Goal: Information Seeking & Learning: Learn about a topic

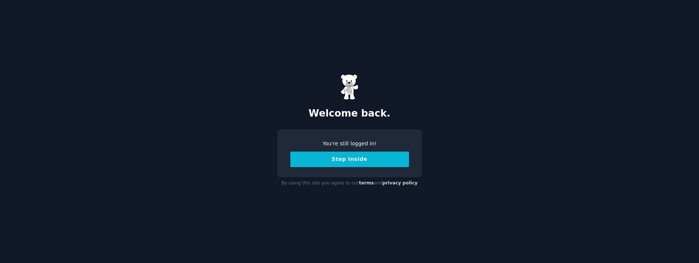
click at [340, 159] on button "Step Inside" at bounding box center [349, 158] width 119 height 15
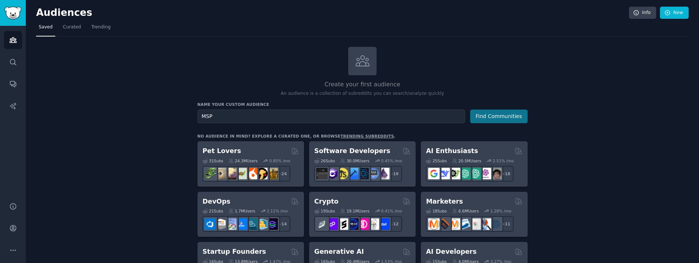
type input "MSP"
click at [502, 117] on button "Find Communities" at bounding box center [498, 116] width 57 height 14
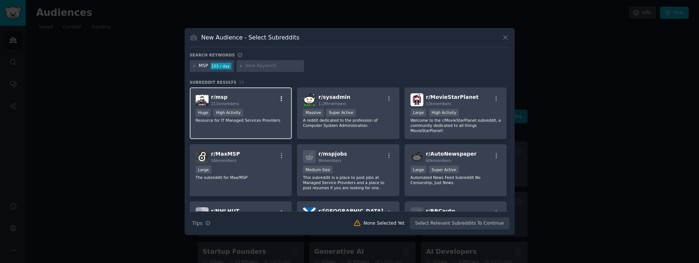
click at [281, 97] on icon "button" at bounding box center [281, 98] width 7 height 7
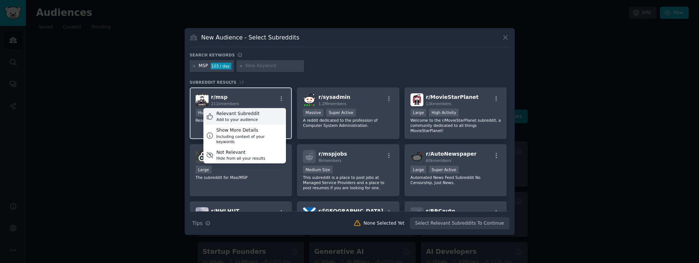
click at [257, 115] on div "Relevant Subreddit Add to your audience" at bounding box center [244, 116] width 82 height 17
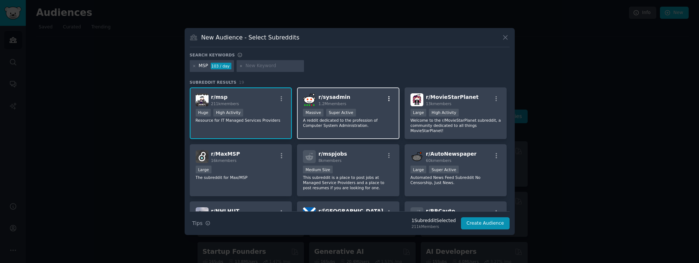
click at [388, 98] on icon "button" at bounding box center [388, 98] width 1 height 5
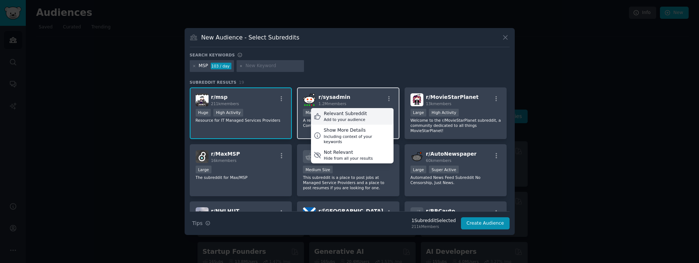
click at [365, 115] on div "Relevant Subreddit Add to your audience" at bounding box center [352, 116] width 82 height 17
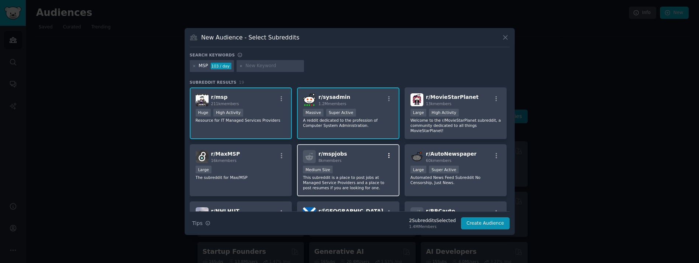
click at [389, 152] on icon "button" at bounding box center [389, 155] width 7 height 7
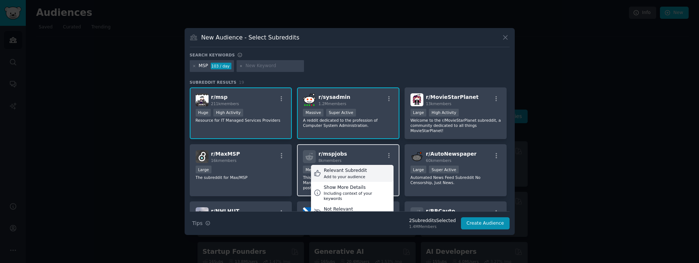
click at [368, 167] on div "Relevant Subreddit Add to your audience" at bounding box center [352, 173] width 82 height 17
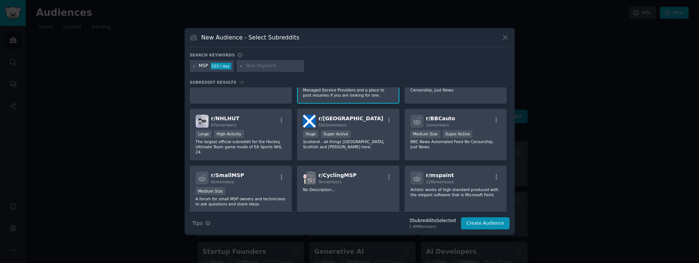
scroll to position [116, 0]
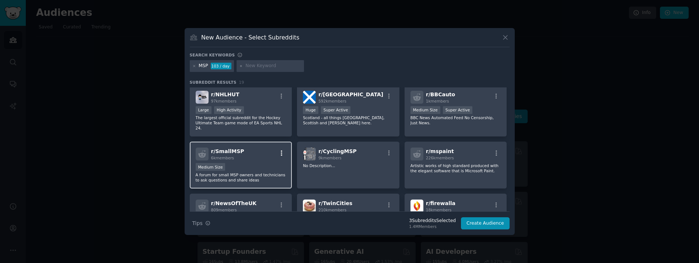
click at [281, 150] on icon "button" at bounding box center [281, 152] width 1 height 5
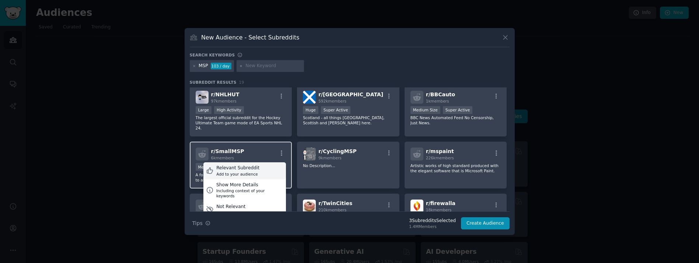
click at [260, 162] on div "Relevant Subreddit Add to your audience" at bounding box center [244, 170] width 82 height 17
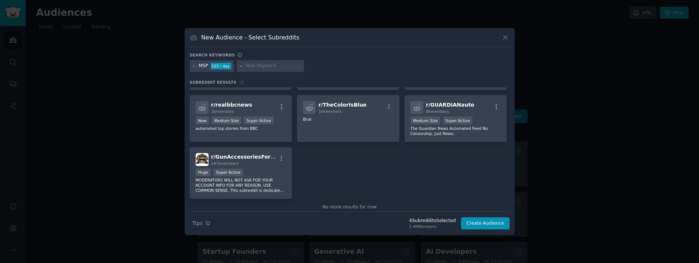
scroll to position [0, 0]
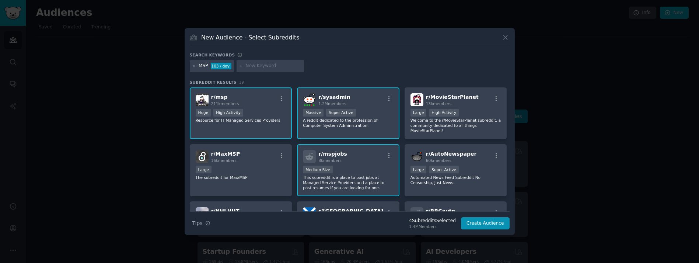
click at [257, 64] on input "text" at bounding box center [273, 66] width 56 height 7
type input "ITSP"
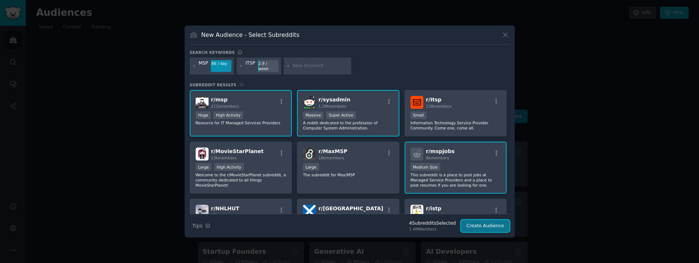
click at [487, 224] on button "Create Audience" at bounding box center [485, 225] width 49 height 13
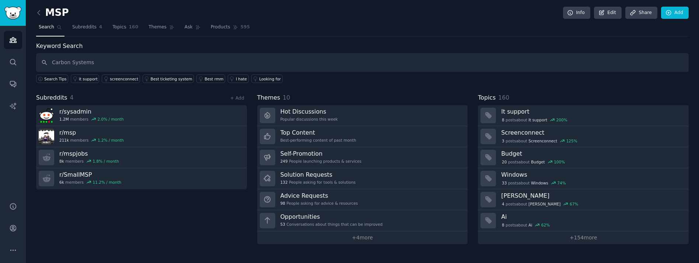
type input "Carbon Systems"
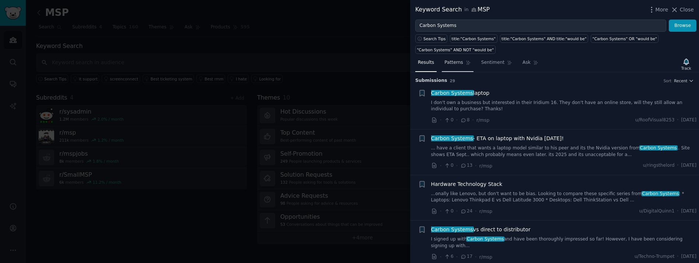
click at [457, 64] on span "Patterns" at bounding box center [453, 62] width 18 height 7
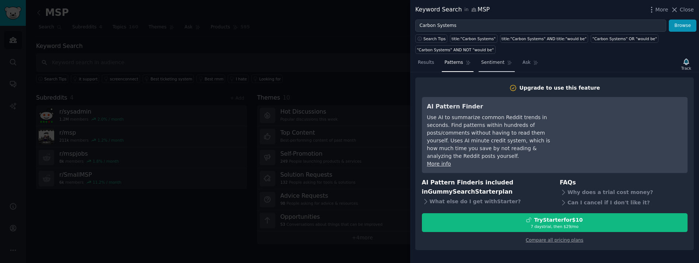
click at [486, 69] on link "Sentiment" at bounding box center [496, 64] width 36 height 15
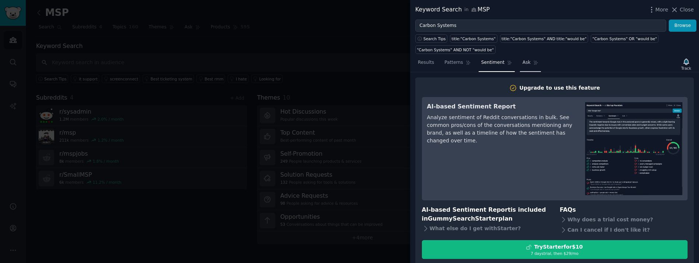
click at [522, 61] on span "Ask" at bounding box center [526, 62] width 8 height 7
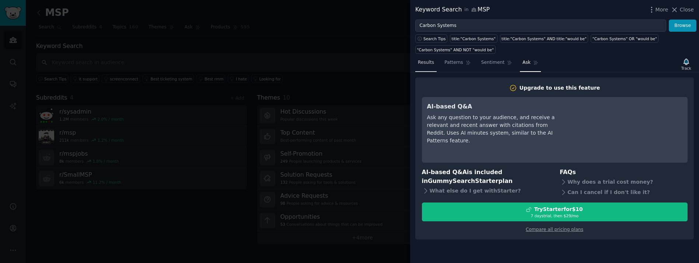
click at [421, 61] on span "Results" at bounding box center [426, 62] width 16 height 7
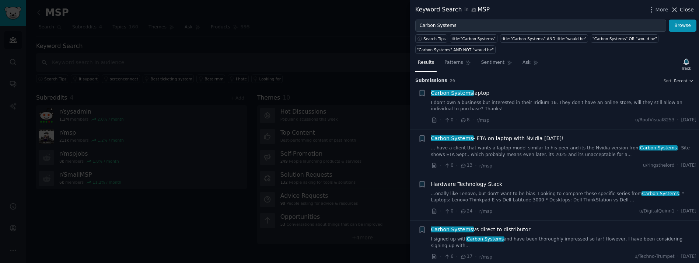
click at [691, 10] on span "Close" at bounding box center [686, 10] width 14 height 8
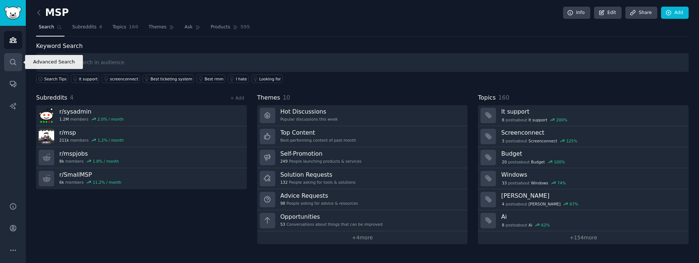
click at [12, 62] on icon "Sidebar" at bounding box center [13, 62] width 8 height 8
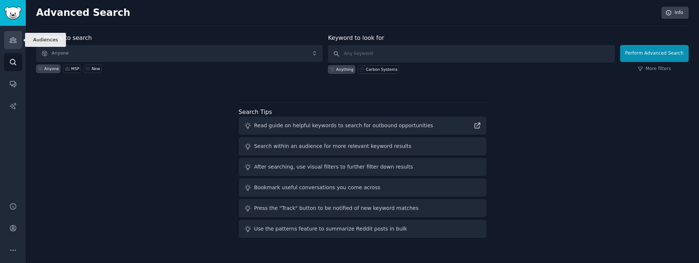
click at [12, 39] on icon "Sidebar" at bounding box center [13, 40] width 7 height 5
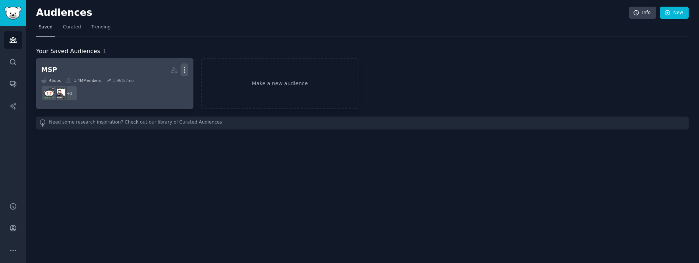
click at [185, 72] on icon "button" at bounding box center [184, 70] width 8 height 8
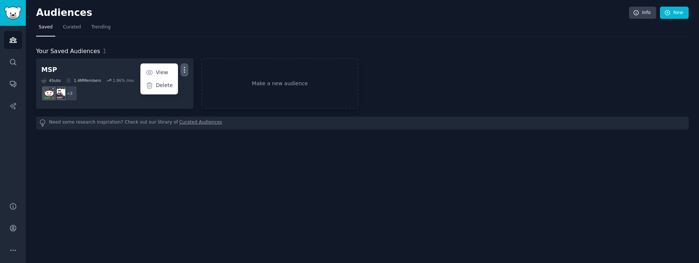
click at [161, 166] on div "Audiences Info New Saved Curated Trending Your Saved Audiences 1 MSP More View …" at bounding box center [362, 131] width 673 height 263
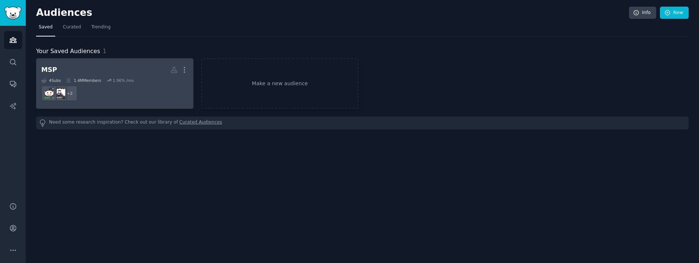
click at [129, 64] on h2 "MSP More" at bounding box center [114, 69] width 147 height 13
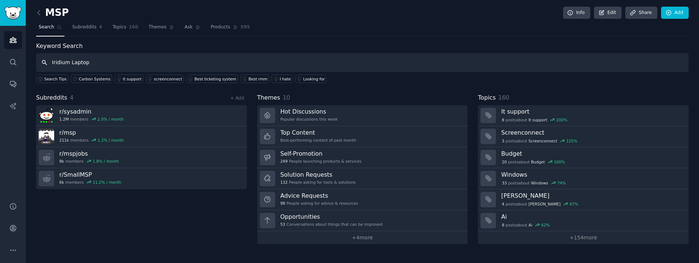
type input "Iridium Laptop"
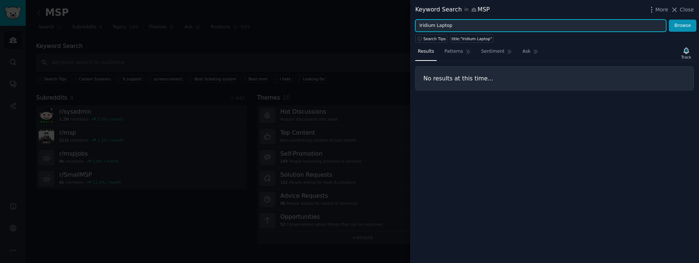
click at [475, 25] on input "Iridium Laptop" at bounding box center [540, 26] width 251 height 13
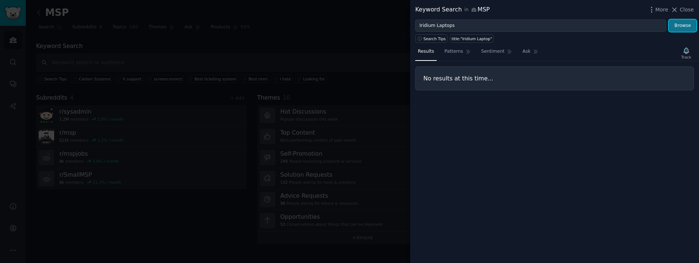
click at [686, 24] on button "Browse" at bounding box center [682, 26] width 28 height 13
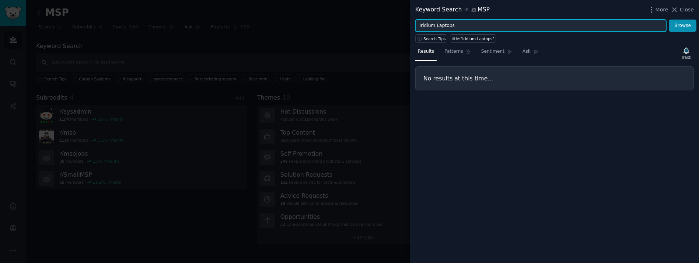
drag, startPoint x: 467, startPoint y: 28, endPoint x: 410, endPoint y: 23, distance: 57.0
click at [410, 23] on div "Iridium Laptops Browse" at bounding box center [554, 26] width 289 height 13
click at [668, 20] on button "Browse" at bounding box center [682, 26] width 28 height 13
click at [445, 25] on input "Kubuntu FOcus" at bounding box center [540, 26] width 251 height 13
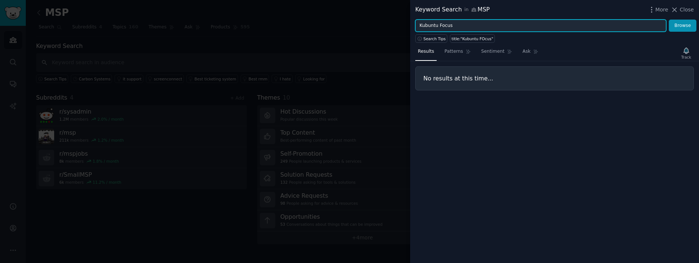
click at [668, 20] on button "Browse" at bounding box center [682, 26] width 28 height 13
drag, startPoint x: 452, startPoint y: 26, endPoint x: 388, endPoint y: 22, distance: 63.8
click at [388, 22] on div "Keyword Search in MSP More Close Kubuntu Focus Browse Search Tips title:"Kubunt…" at bounding box center [349, 131] width 699 height 263
click at [668, 20] on button "Browse" at bounding box center [682, 26] width 28 height 13
click at [456, 22] on input "carbon systemas" at bounding box center [540, 26] width 251 height 13
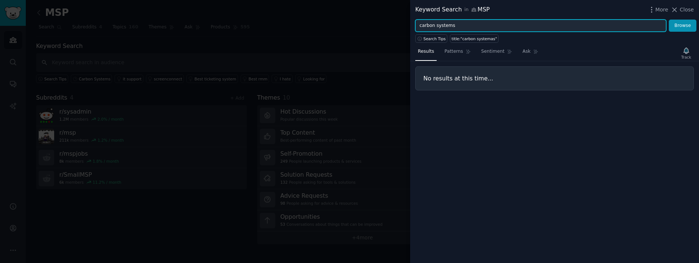
click at [668, 20] on button "Browse" at bounding box center [682, 26] width 28 height 13
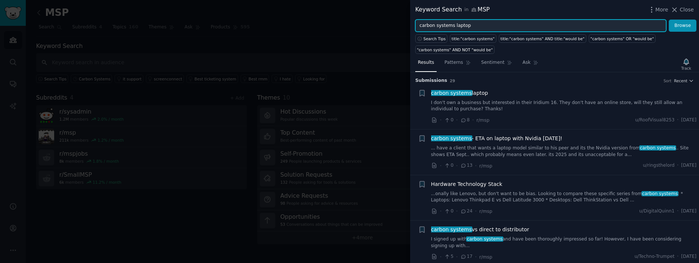
click at [668, 20] on button "Browse" at bounding box center [682, 26] width 28 height 13
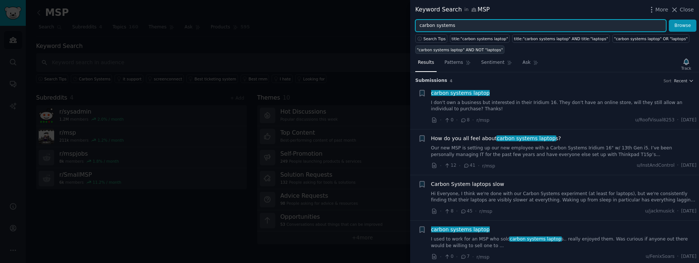
type input "carbon systems"
click at [668, 20] on button "Browse" at bounding box center [682, 26] width 28 height 13
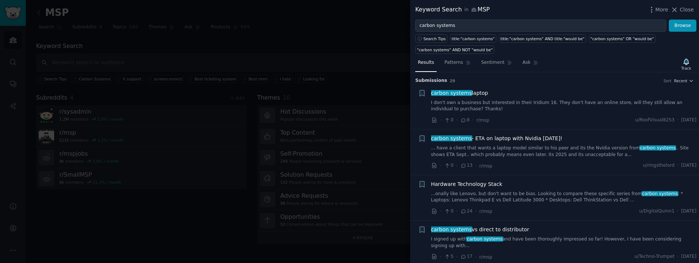
click at [506, 149] on link "... have a client that wants a laptop model similar to his peer and its the Nvi…" at bounding box center [564, 151] width 266 height 13
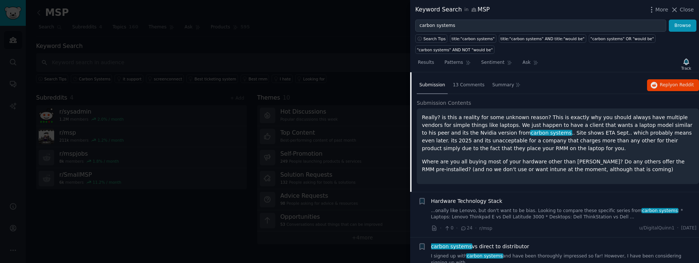
scroll to position [98, 0]
click at [464, 84] on span "13 Comments" at bounding box center [469, 85] width 32 height 7
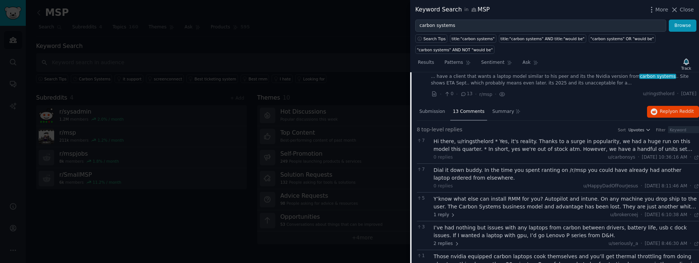
scroll to position [69, 0]
click at [434, 115] on span "Submission" at bounding box center [432, 113] width 26 height 7
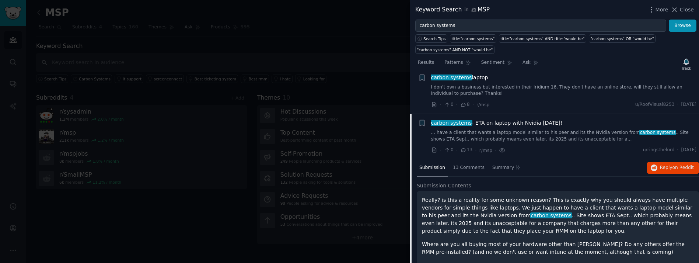
scroll to position [15, 0]
click at [460, 166] on span "13 Comments" at bounding box center [469, 167] width 32 height 7
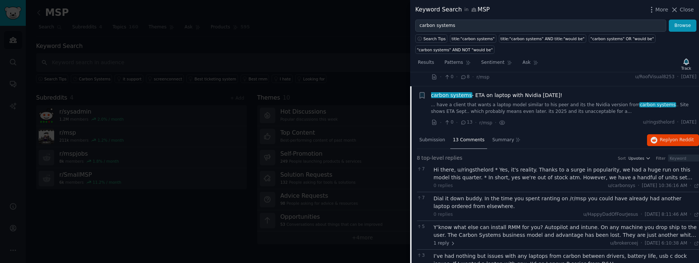
scroll to position [60, 0]
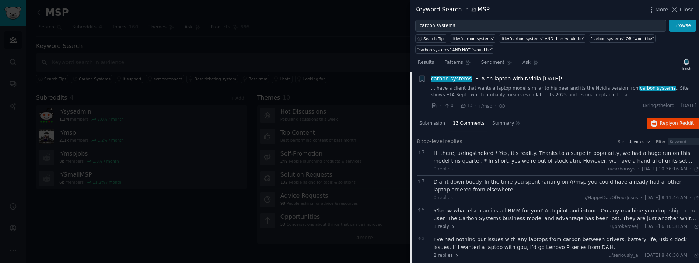
click at [552, 156] on div "Hi there, u/ringsthelord * Yes, it's reality. Thanks to a surge in popularity, …" at bounding box center [566, 156] width 266 height 15
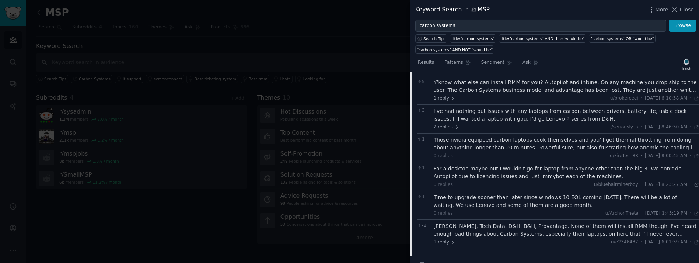
scroll to position [255, 0]
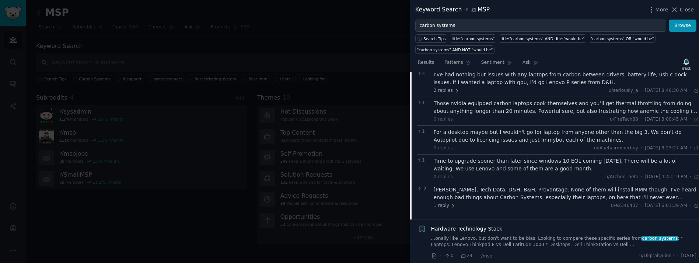
click at [513, 186] on div "Ingram, Tech Data, D&H, B&H, Provantage. None of them will install RMM though. …" at bounding box center [566, 193] width 266 height 15
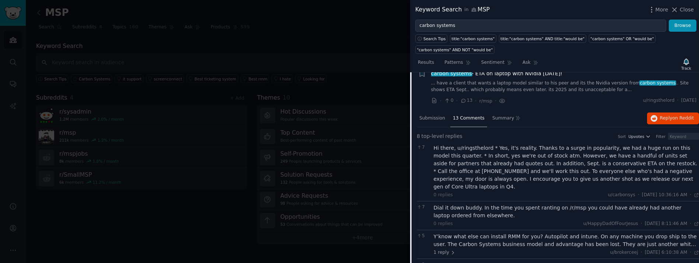
scroll to position [0, 0]
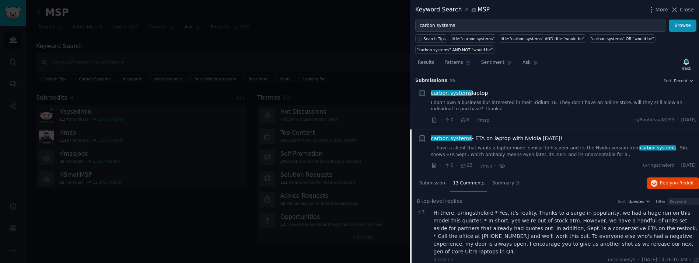
click at [527, 105] on link "I don't own a business but interested in their Iridium 16. They don't have an o…" at bounding box center [564, 105] width 266 height 13
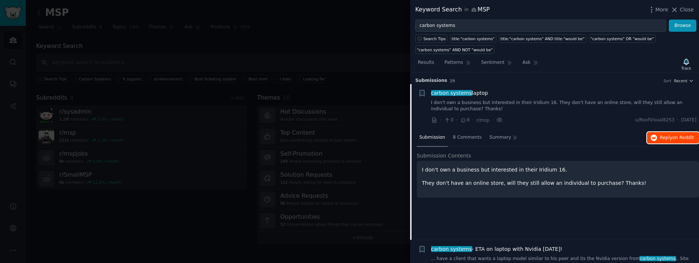
click at [665, 138] on span "Reply on Reddit" at bounding box center [677, 137] width 34 height 7
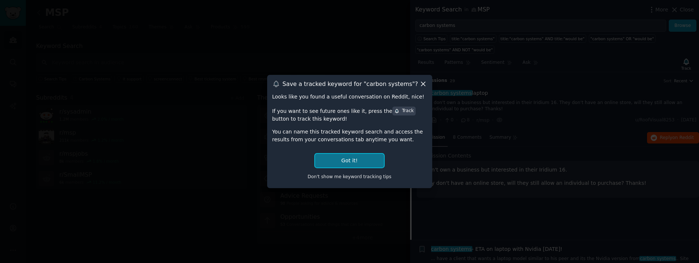
click at [347, 160] on button "Got it!" at bounding box center [349, 161] width 68 height 14
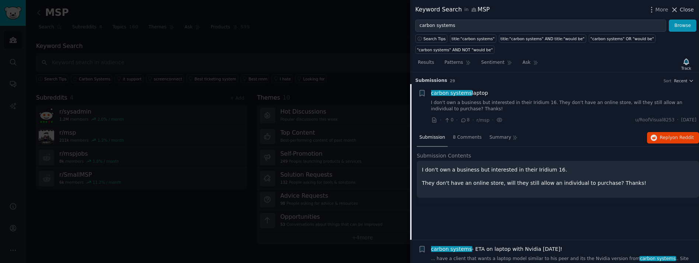
click at [687, 9] on span "Close" at bounding box center [686, 10] width 14 height 8
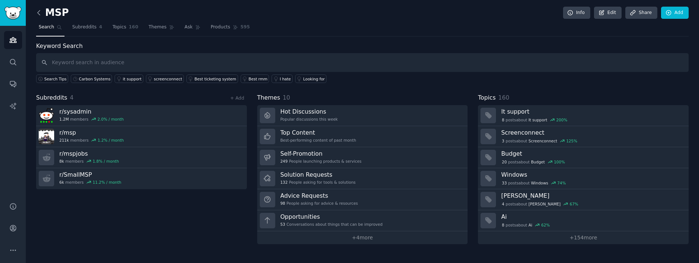
click at [40, 13] on icon at bounding box center [39, 13] width 8 height 8
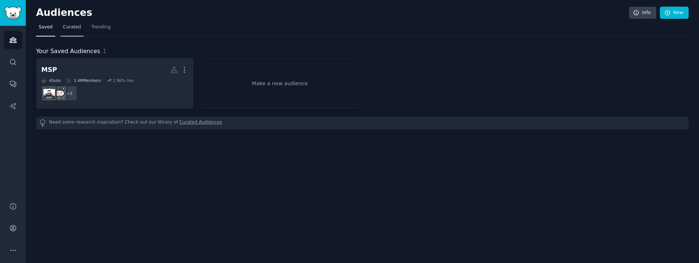
click at [68, 25] on span "Curated" at bounding box center [72, 27] width 18 height 7
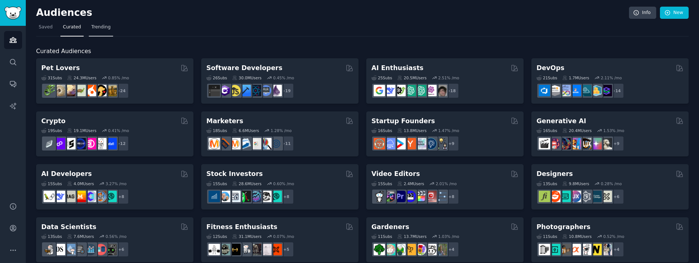
click at [98, 30] on span "Trending" at bounding box center [100, 27] width 19 height 7
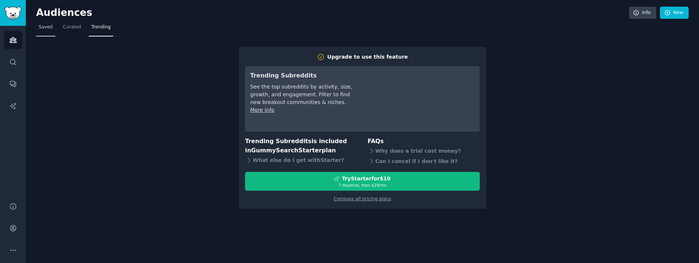
click at [44, 32] on link "Saved" at bounding box center [45, 28] width 19 height 15
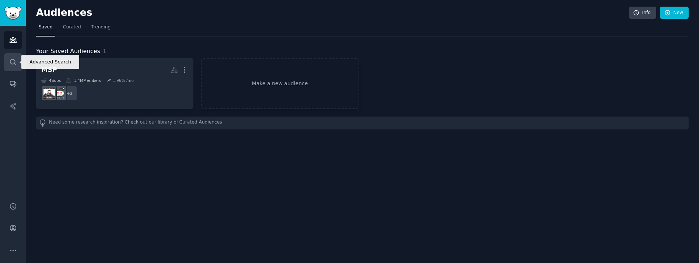
click at [13, 64] on icon "Sidebar" at bounding box center [13, 62] width 8 height 8
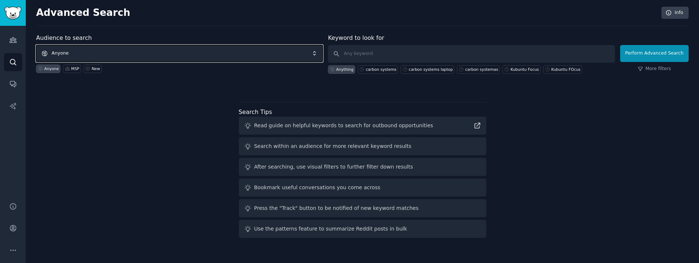
click at [220, 50] on span "Anyone" at bounding box center [179, 53] width 286 height 17
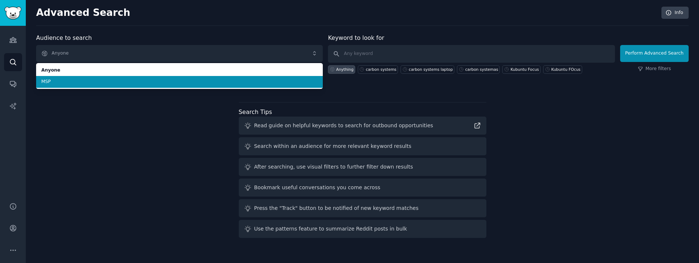
click at [218, 82] on span "MSP" at bounding box center [179, 81] width 276 height 7
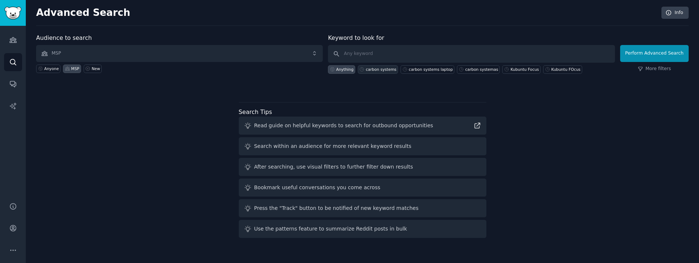
click at [375, 65] on div "carbon systems" at bounding box center [378, 69] width 41 height 8
type input "carbon systems"
click at [658, 58] on button "Perform Advanced Search" at bounding box center [654, 53] width 68 height 17
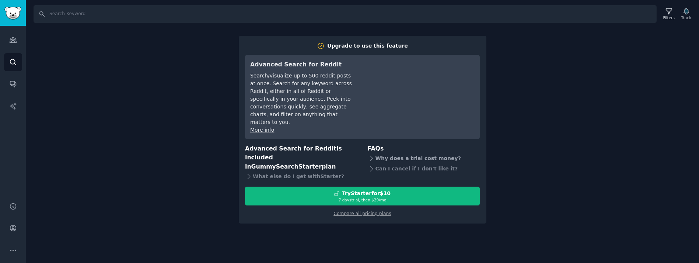
click at [402, 153] on div "Why does a trial cost money?" at bounding box center [424, 158] width 112 height 10
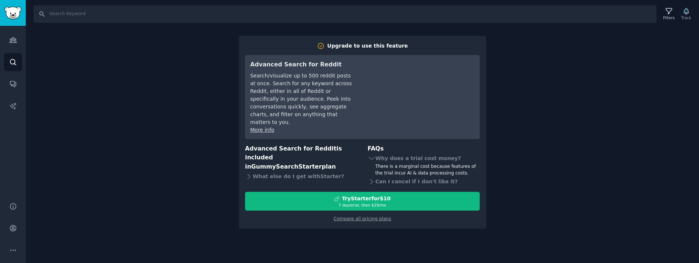
click at [314, 29] on div "Search Filters Track Upgrade to use this feature Advanced Search for Reddit Sea…" at bounding box center [362, 131] width 673 height 263
click at [12, 233] on link "Account" at bounding box center [13, 228] width 18 height 18
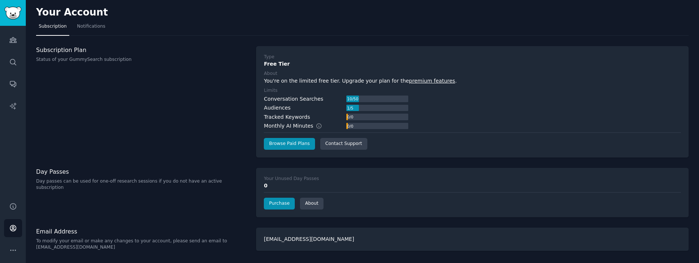
click at [409, 81] on link "premium features" at bounding box center [432, 81] width 46 height 6
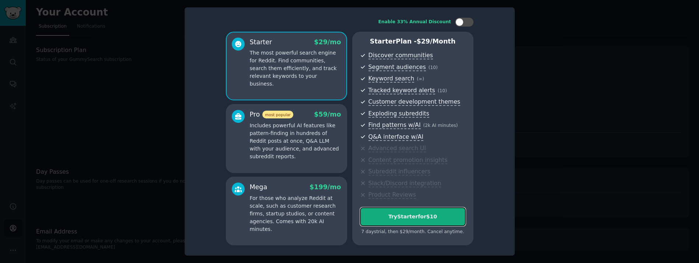
click at [405, 222] on button "Try Starter for $10" at bounding box center [413, 216] width 106 height 19
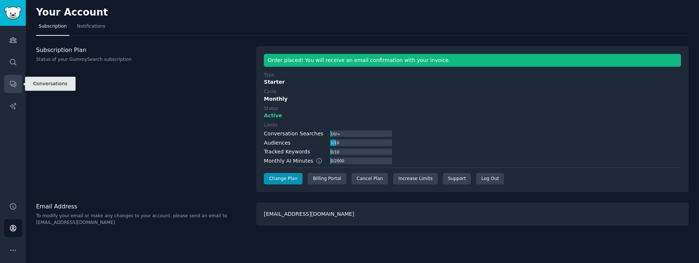
click at [14, 84] on icon "Sidebar" at bounding box center [13, 84] width 6 height 6
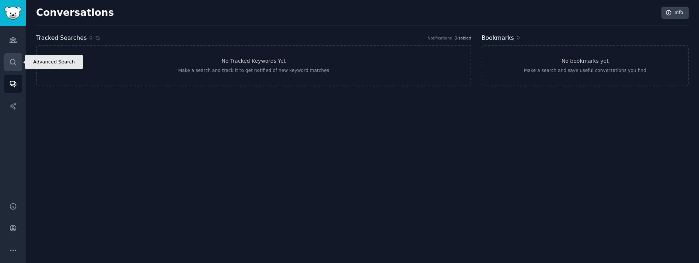
click at [11, 60] on icon "Sidebar" at bounding box center [13, 62] width 8 height 8
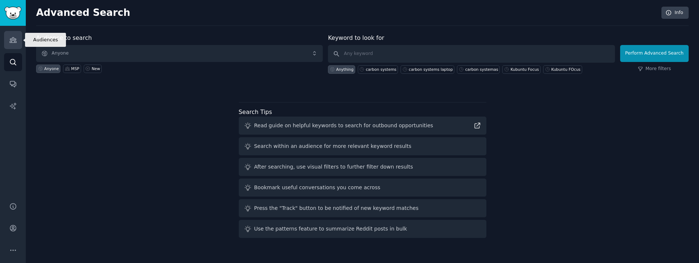
click at [11, 41] on icon "Sidebar" at bounding box center [13, 40] width 7 height 5
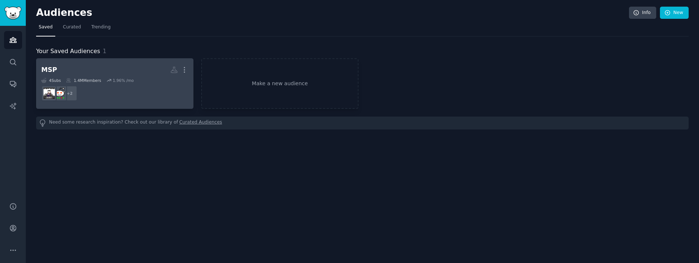
click at [139, 68] on h2 "MSP More" at bounding box center [114, 69] width 147 height 13
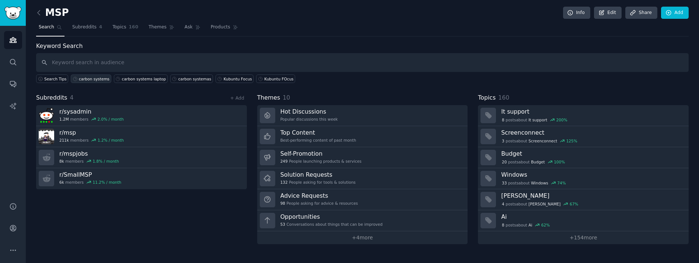
click at [91, 76] on div "carbon systems" at bounding box center [94, 78] width 31 height 5
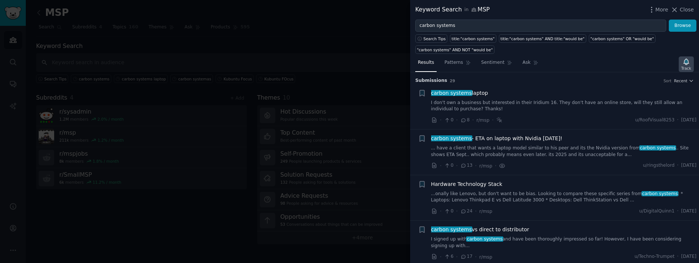
click at [688, 60] on icon "button" at bounding box center [685, 62] width 5 height 6
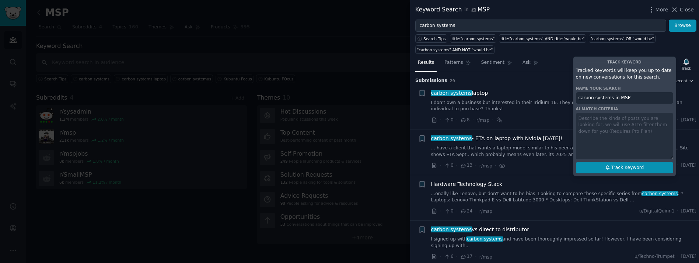
click at [625, 168] on span "Track Keyword" at bounding box center [627, 167] width 32 height 7
type input "carbon systems in MSP"
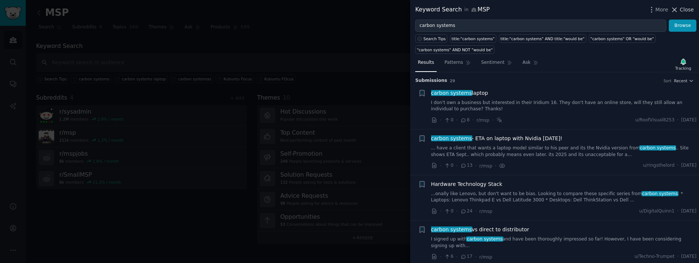
click at [688, 11] on span "Close" at bounding box center [686, 10] width 14 height 8
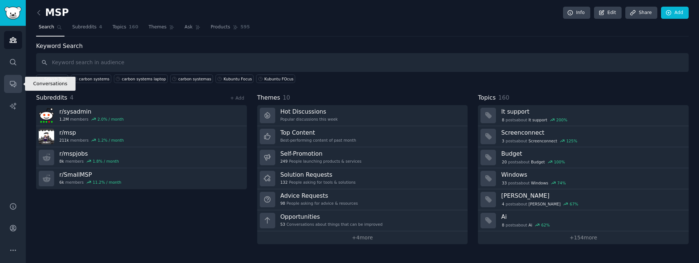
click at [13, 85] on icon "Sidebar" at bounding box center [13, 84] width 6 height 6
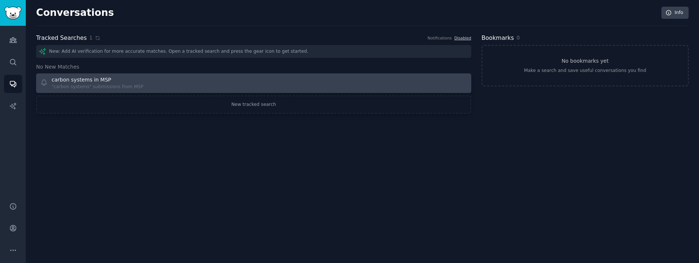
click at [157, 77] on div "carbon systems in MSP "carbon systems" submissions from MSP" at bounding box center [144, 83] width 208 height 14
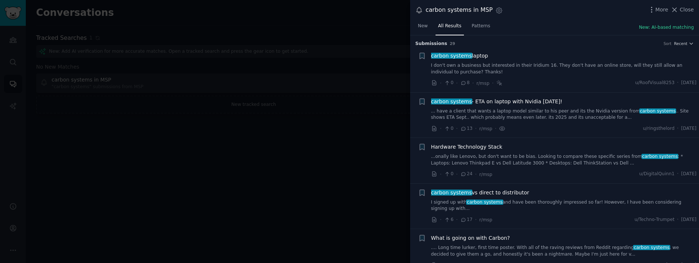
click at [355, 145] on div at bounding box center [349, 131] width 699 height 263
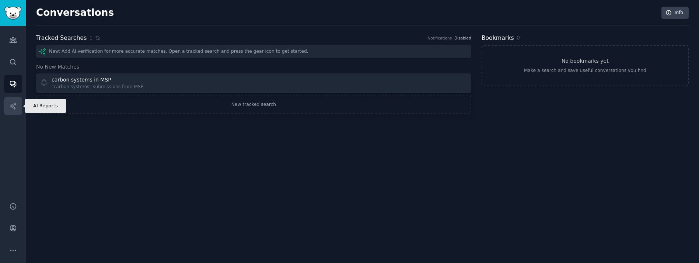
click at [12, 105] on icon "Sidebar" at bounding box center [13, 106] width 8 height 8
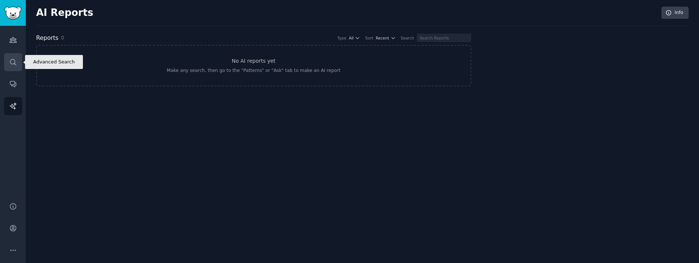
click at [15, 61] on icon "Sidebar" at bounding box center [13, 62] width 6 height 6
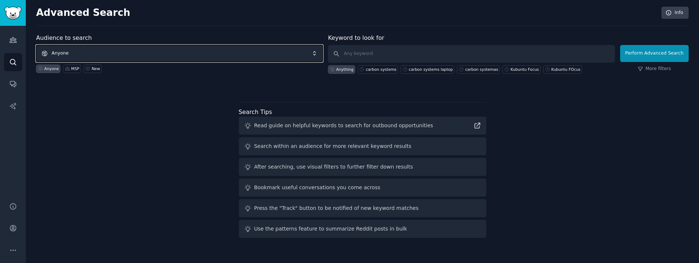
click at [92, 52] on span "Anyone" at bounding box center [179, 53] width 286 height 17
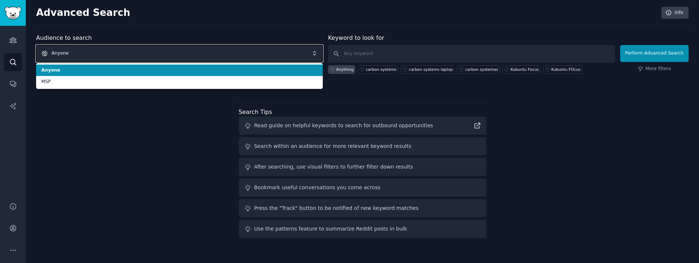
click at [92, 52] on span "Anyone" at bounding box center [179, 53] width 286 height 17
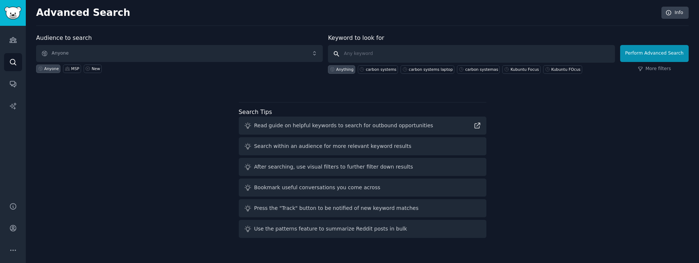
click at [365, 50] on input "text" at bounding box center [471, 54] width 286 height 18
click at [370, 68] on div "carbon systems" at bounding box center [381, 69] width 31 height 5
type input "carbon systems"
click at [682, 55] on button "Perform Advanced Search" at bounding box center [654, 53] width 68 height 17
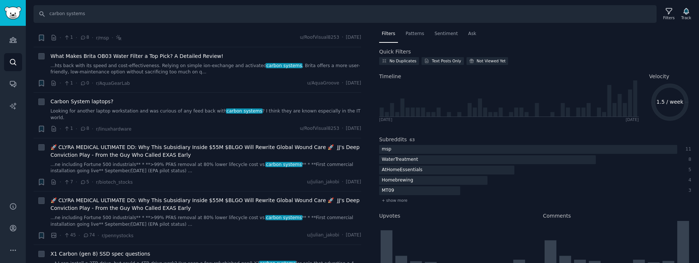
scroll to position [129, 0]
click at [42, 125] on icon "button" at bounding box center [41, 128] width 4 height 6
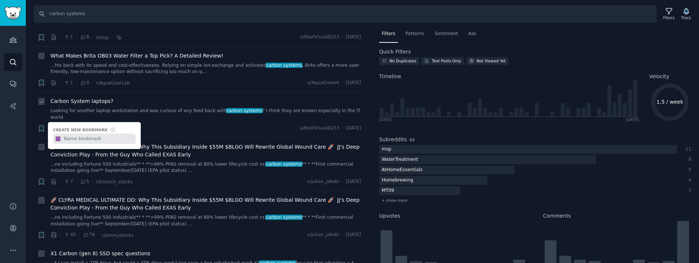
click at [179, 124] on div "· 1 · 8 · r/linuxhardware u/RoofVisual8253 · [DATE]" at bounding box center [205, 128] width 310 height 8
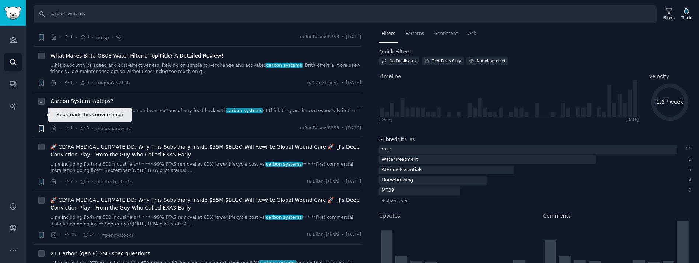
click at [43, 125] on icon "button" at bounding box center [41, 128] width 4 height 6
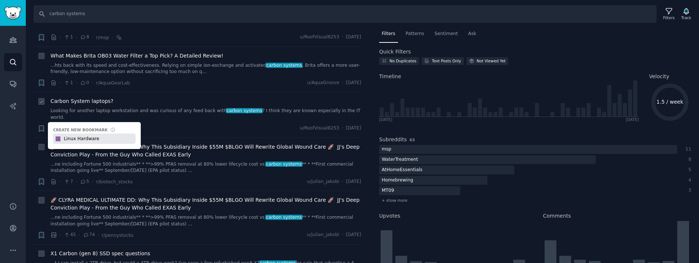
type input "Linux Hardware"
click at [167, 124] on div "· 1 · 8 · r/linuxhardware u/RoofVisual8253 · [DATE]" at bounding box center [205, 128] width 310 height 8
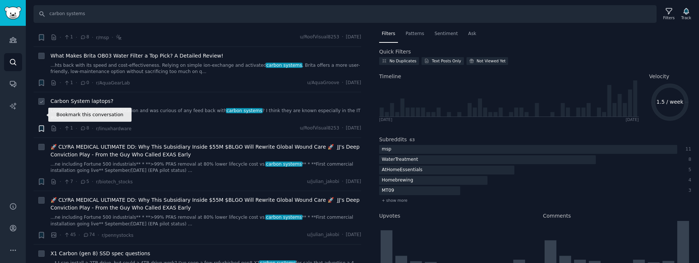
click at [41, 125] on icon "button" at bounding box center [41, 128] width 4 height 6
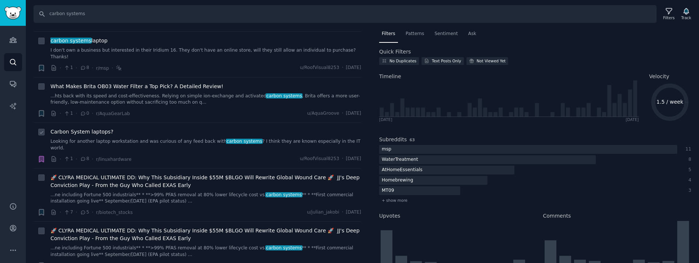
scroll to position [99, 0]
click at [64, 127] on span "Carbon System laptops?" at bounding box center [81, 131] width 63 height 8
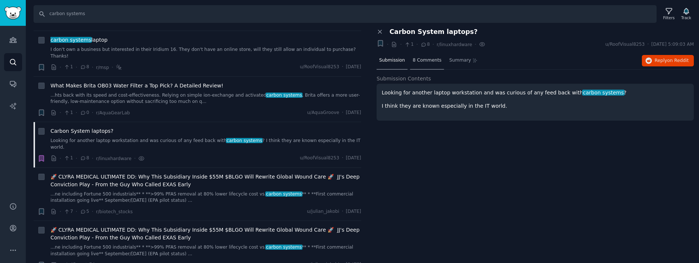
click at [423, 60] on span "8 Comments" at bounding box center [426, 60] width 29 height 7
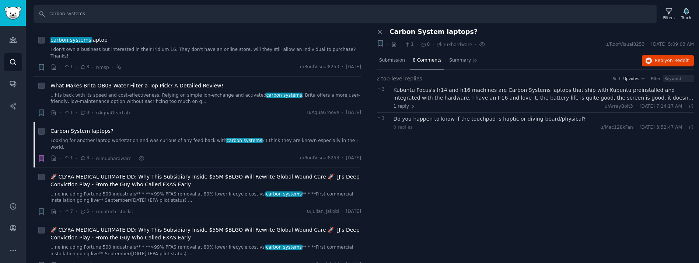
click at [534, 171] on div "Close panel Carbon System laptops? + · · 1 · 8 · r/linuxhardware · u/RoofVisual…" at bounding box center [534, 145] width 327 height 235
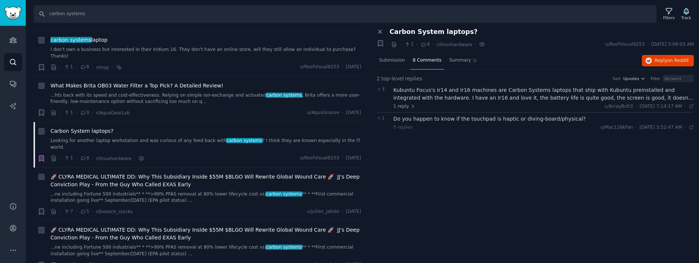
click at [534, 171] on div "Close panel Carbon System laptops? + · · 1 · 8 · r/linuxhardware · u/RoofVisual…" at bounding box center [534, 145] width 327 height 235
click at [445, 95] on div "Kubuntu Focus's Ir14 and Ir16 machines are Carbon Systems laptops that ship wit…" at bounding box center [543, 93] width 300 height 15
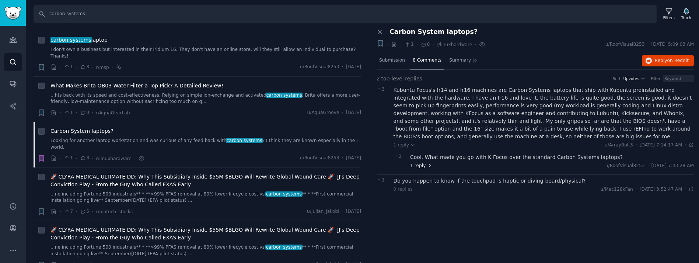
click at [417, 165] on span "1 reply" at bounding box center [421, 165] width 22 height 7
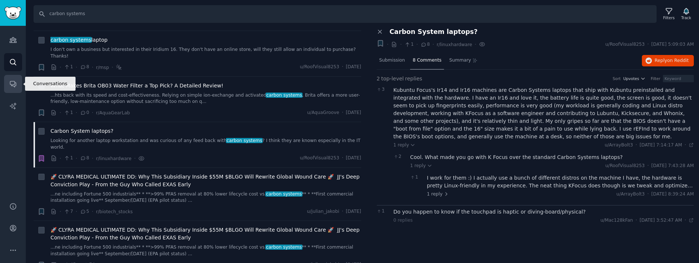
click at [11, 80] on icon "Sidebar" at bounding box center [13, 84] width 8 height 8
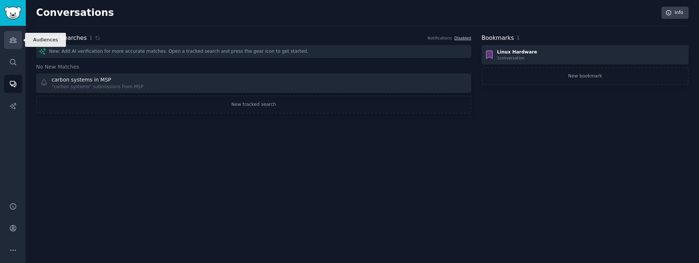
click at [7, 41] on link "Audiences" at bounding box center [13, 40] width 18 height 18
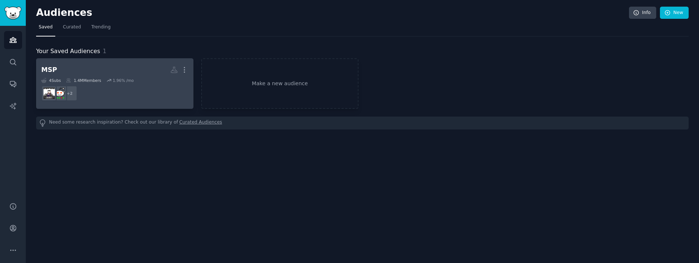
click at [164, 91] on dd "+ 2" at bounding box center [114, 93] width 147 height 21
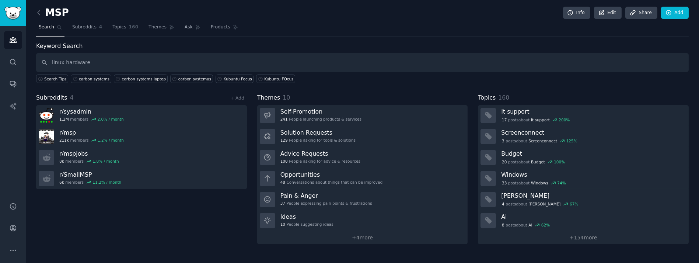
type input "linux hardware"
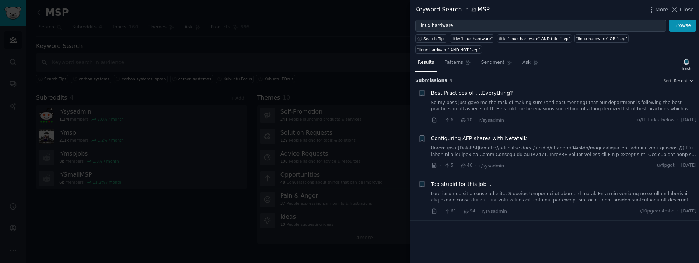
click at [346, 48] on div at bounding box center [349, 131] width 699 height 263
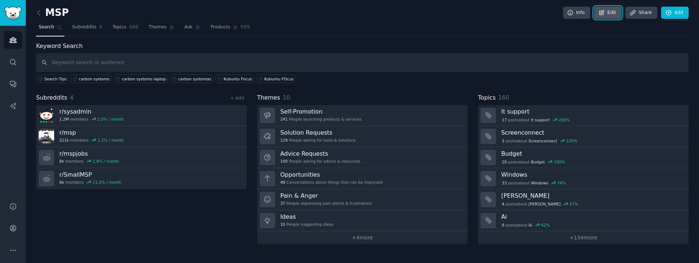
click at [609, 14] on link "Edit" at bounding box center [608, 13] width 28 height 13
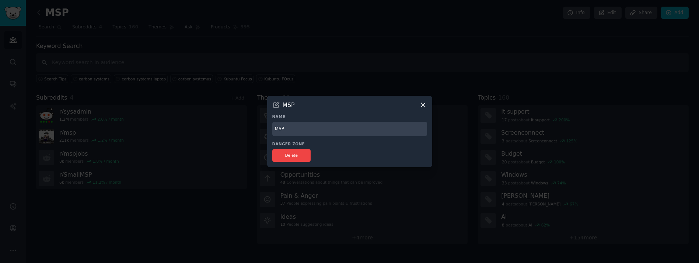
click at [421, 103] on icon at bounding box center [423, 105] width 4 height 4
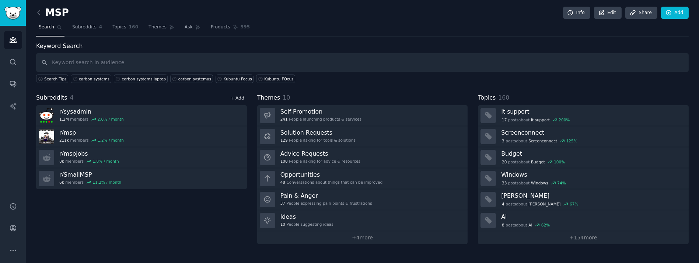
click at [240, 96] on link "+ Add" at bounding box center [237, 97] width 14 height 5
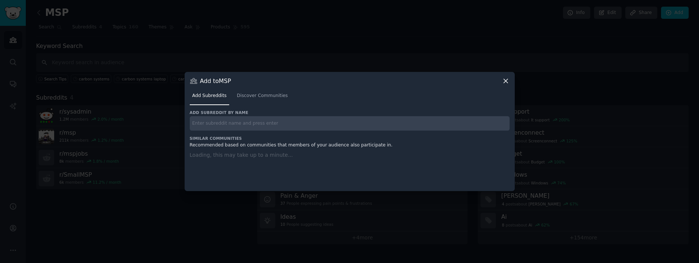
click at [235, 122] on input "text" at bounding box center [350, 123] width 320 height 14
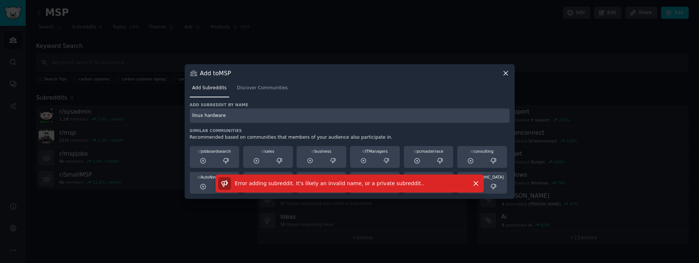
click at [204, 113] on input "linux hardware" at bounding box center [350, 115] width 320 height 14
click at [244, 117] on input "linuxhardware" at bounding box center [350, 115] width 320 height 14
type input "linuxhardware"
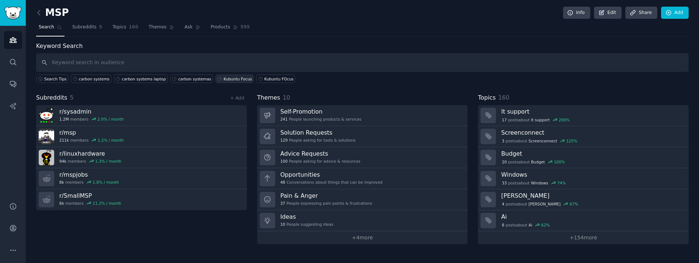
click at [224, 76] on div "Kubuntu Focus" at bounding box center [238, 78] width 28 height 5
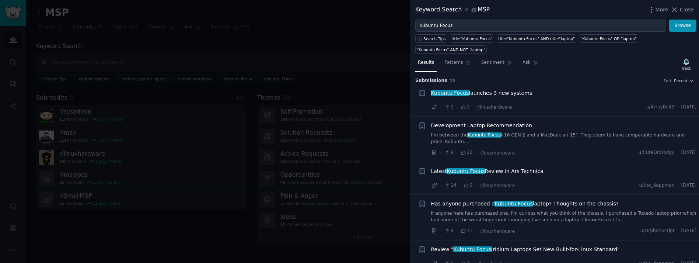
click at [496, 89] on span "Kubuntu Focus launches 3 new systems" at bounding box center [481, 93] width 101 height 8
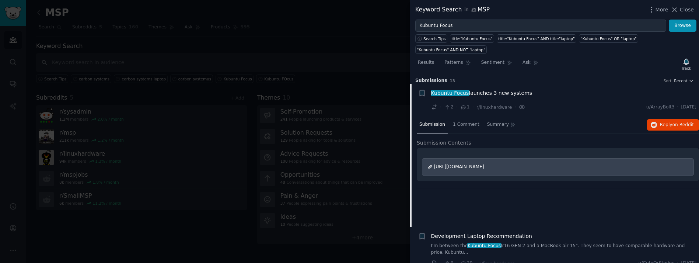
scroll to position [11, 0]
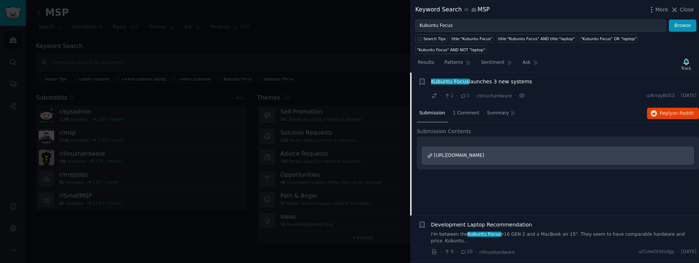
click at [484, 152] on span "[URL][DOMAIN_NAME]" at bounding box center [459, 154] width 50 height 5
click at [289, 48] on div at bounding box center [349, 131] width 699 height 263
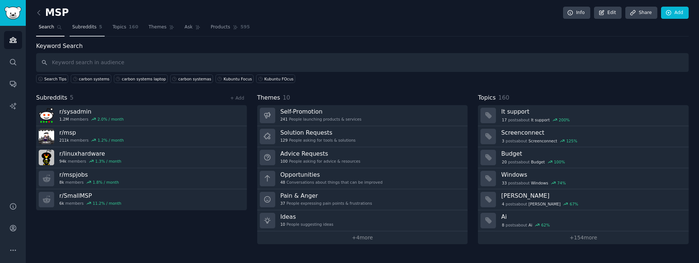
click at [86, 27] on span "Subreddits" at bounding box center [84, 27] width 24 height 7
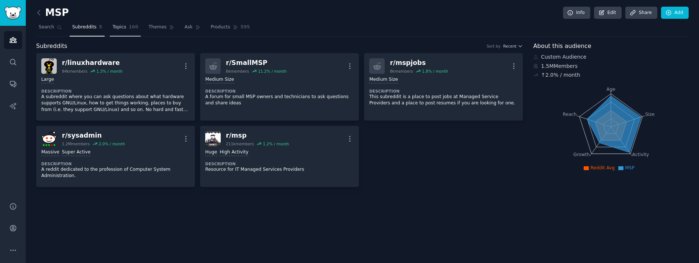
click at [121, 27] on link "Topics 160" at bounding box center [125, 28] width 31 height 15
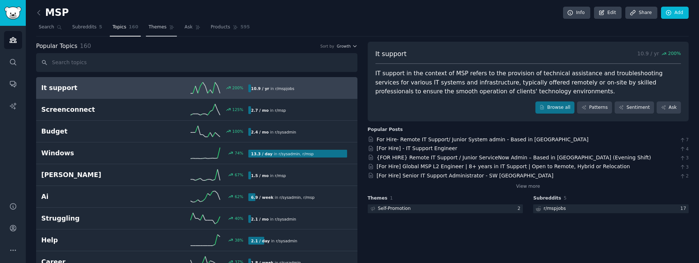
click at [151, 27] on span "Themes" at bounding box center [157, 27] width 18 height 7
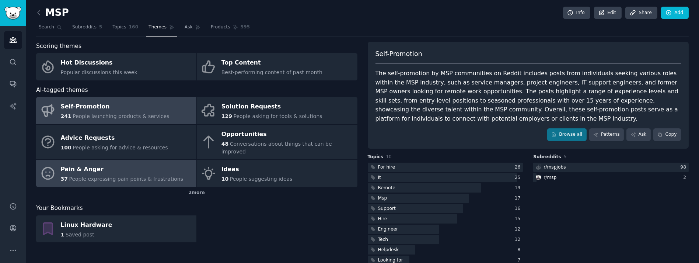
click at [150, 164] on div "Pain & Anger" at bounding box center [122, 170] width 123 height 12
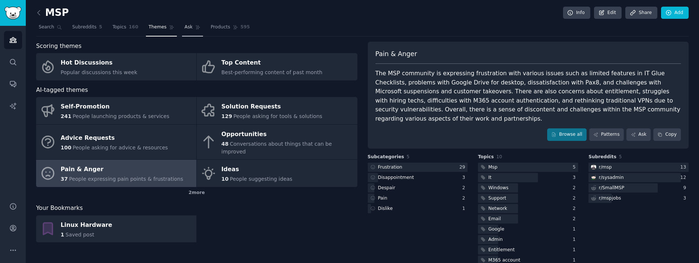
click at [183, 25] on link "Ask" at bounding box center [192, 28] width 21 height 15
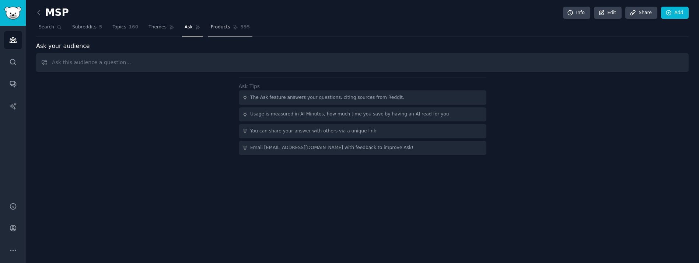
click at [211, 31] on link "Products 595" at bounding box center [230, 28] width 44 height 15
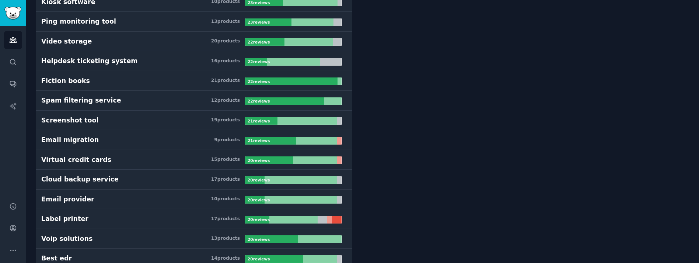
scroll to position [1566, 0]
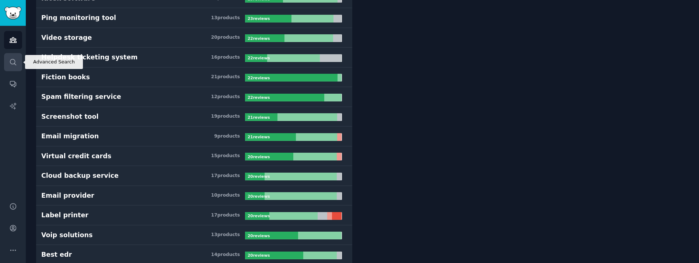
click at [11, 59] on icon "Sidebar" at bounding box center [13, 62] width 6 height 6
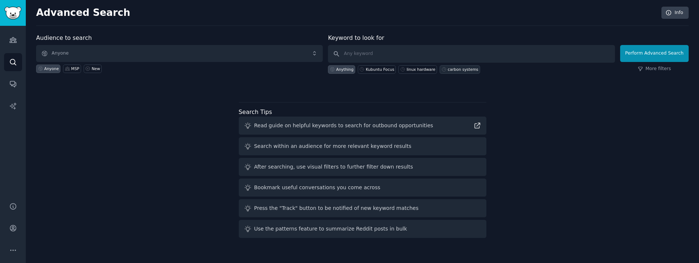
click at [454, 71] on div "carbon systems" at bounding box center [462, 69] width 31 height 5
type input "carbon systems"
click at [665, 55] on button "Perform Advanced Search" at bounding box center [654, 53] width 68 height 17
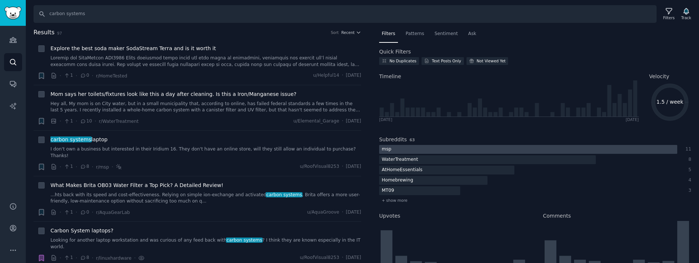
click at [429, 148] on div at bounding box center [528, 149] width 298 height 9
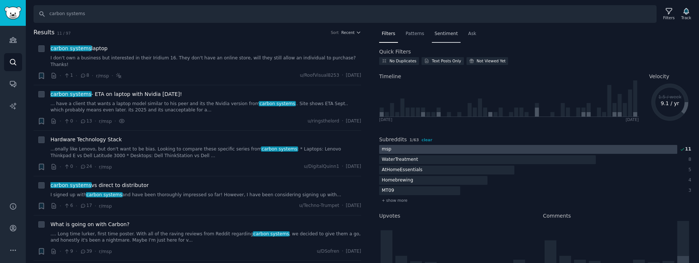
click at [443, 31] on span "Sentiment" at bounding box center [445, 34] width 23 height 7
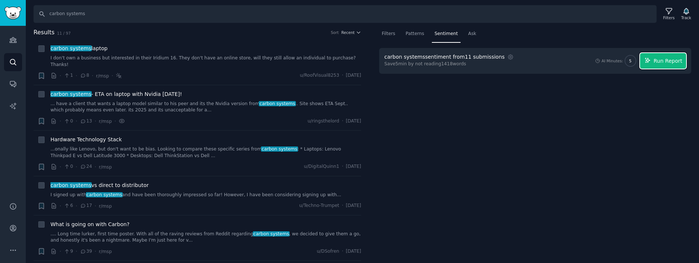
click at [660, 66] on button "Run Report" at bounding box center [663, 60] width 46 height 15
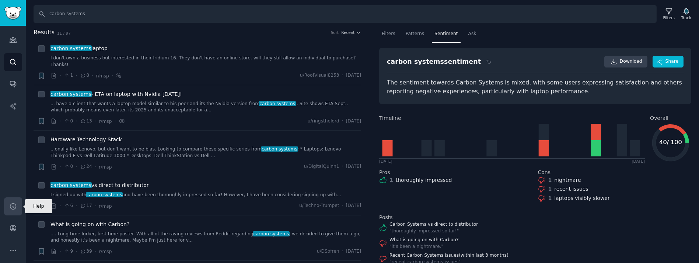
click at [14, 205] on icon "Sidebar" at bounding box center [13, 206] width 8 height 8
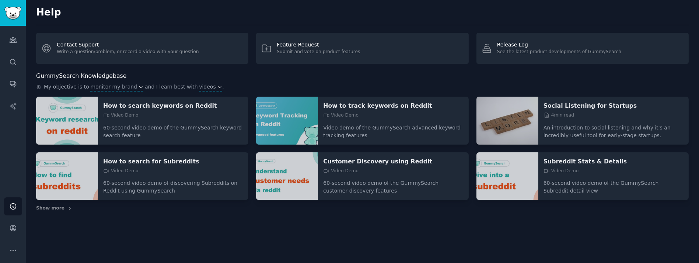
click at [279, 118] on img at bounding box center [287, 120] width 62 height 48
click at [10, 223] on link "Account" at bounding box center [13, 228] width 18 height 18
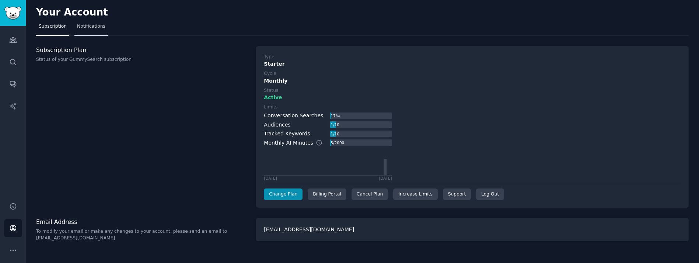
click at [89, 26] on span "Notifications" at bounding box center [91, 26] width 28 height 7
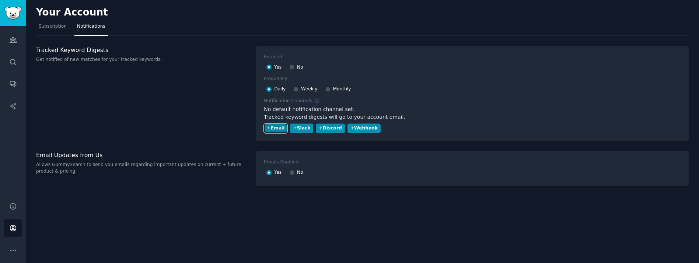
click at [275, 131] on div "+ Email" at bounding box center [276, 128] width 18 height 7
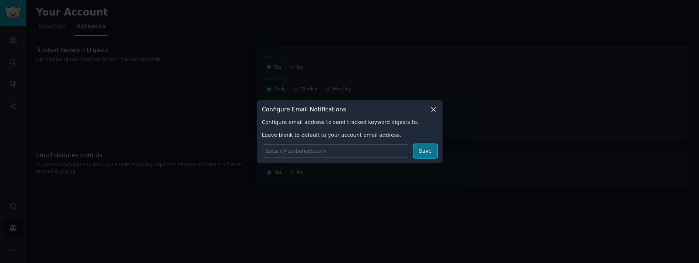
click at [421, 144] on button "Save" at bounding box center [425, 151] width 24 height 14
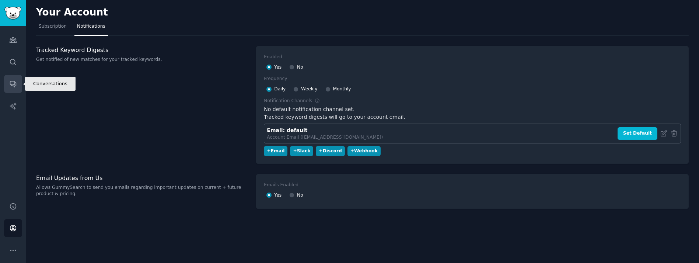
click at [20, 84] on link "Conversations" at bounding box center [13, 84] width 18 height 18
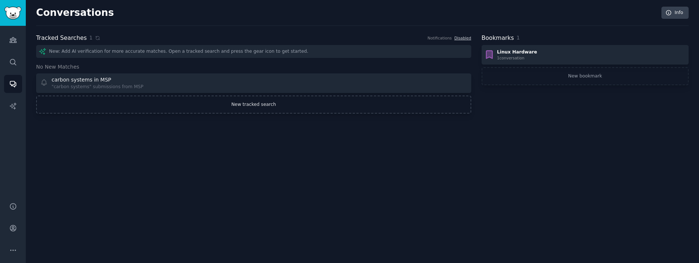
click at [223, 106] on link "New tracked search" at bounding box center [253, 104] width 435 height 18
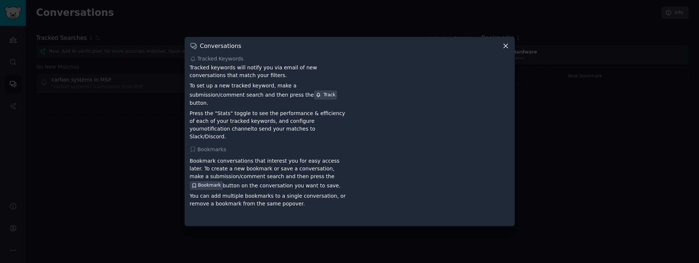
click at [507, 50] on icon at bounding box center [506, 46] width 8 height 8
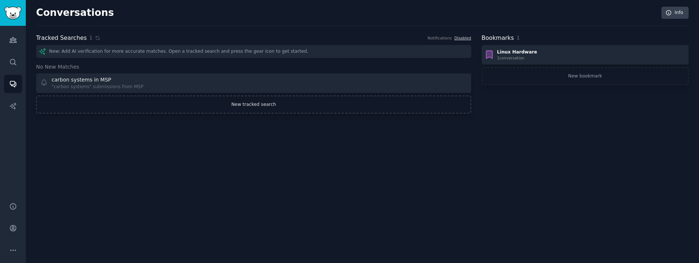
click at [232, 108] on link "New tracked search" at bounding box center [253, 104] width 435 height 18
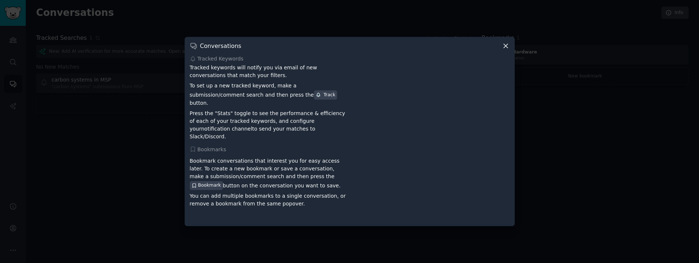
click at [504, 50] on icon at bounding box center [506, 46] width 8 height 8
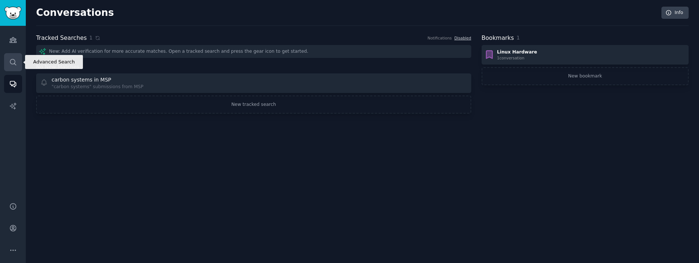
click at [17, 63] on link "Search" at bounding box center [13, 62] width 18 height 18
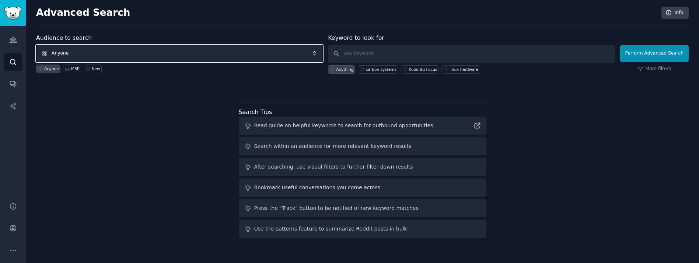
click at [109, 50] on span "Anyone" at bounding box center [179, 53] width 286 height 17
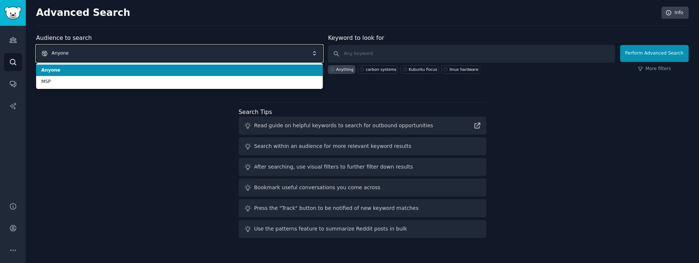
click at [109, 50] on span "Anyone" at bounding box center [179, 53] width 286 height 17
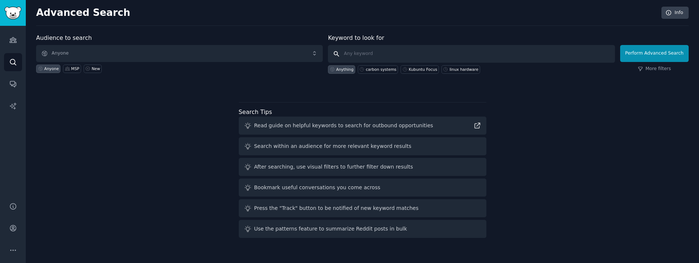
click at [378, 54] on input "text" at bounding box center [471, 54] width 286 height 18
type input "Iridium 15"
click at [647, 49] on button "Perform Advanced Search" at bounding box center [654, 53] width 68 height 17
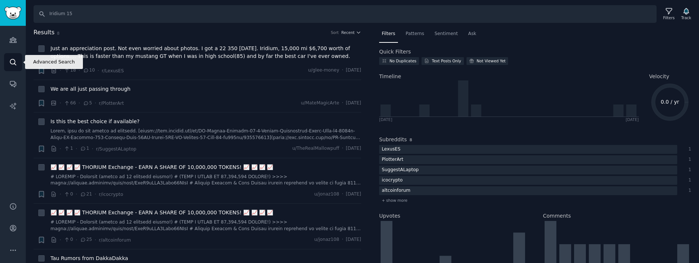
click at [11, 63] on icon "Sidebar" at bounding box center [13, 62] width 8 height 8
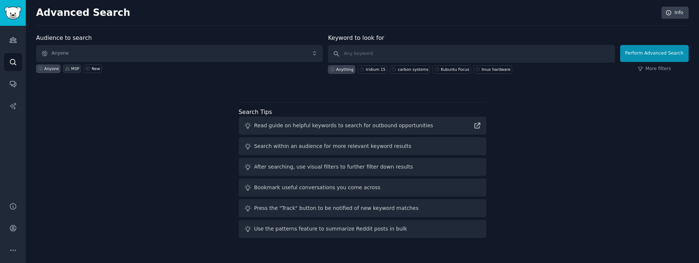
click at [68, 70] on div "MSP" at bounding box center [72, 68] width 18 height 8
click at [371, 67] on div "Iridium 15" at bounding box center [376, 69] width 20 height 5
type input "Iridium 15"
click at [644, 54] on button "Perform Advanced Search" at bounding box center [654, 53] width 68 height 17
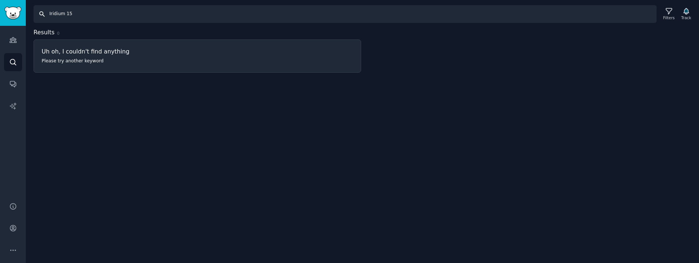
click at [87, 15] on input "Iridium 15" at bounding box center [345, 14] width 623 height 18
type input "Iridium 16"
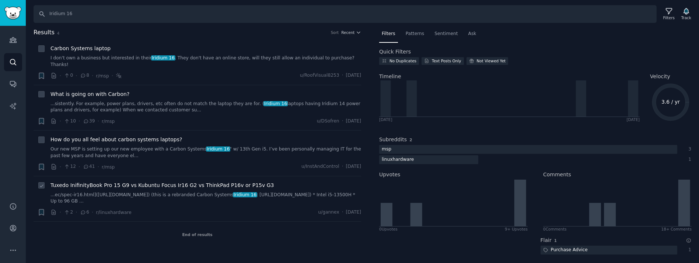
click at [187, 191] on link "...ec/spec-ir16.html]([URL][DOMAIN_NAME]) (this is a rebranded Carbon Systems I…" at bounding box center [205, 197] width 310 height 13
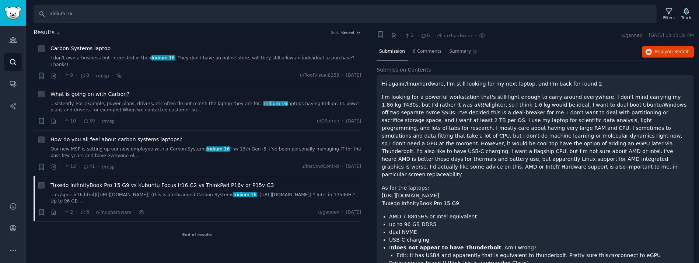
scroll to position [17, 0]
click at [439, 192] on link "[URL][DOMAIN_NAME]" at bounding box center [410, 195] width 57 height 6
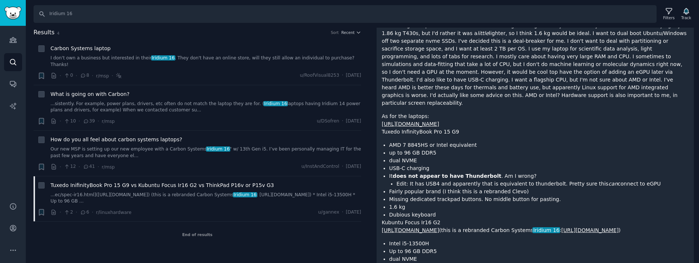
scroll to position [91, 0]
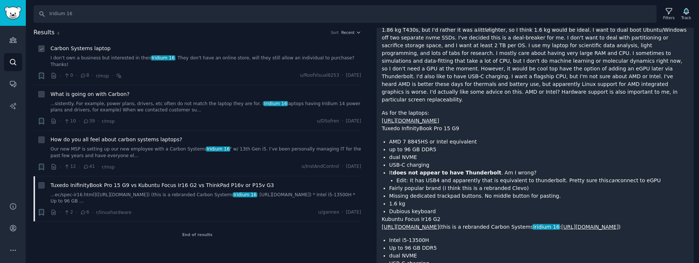
click at [345, 49] on div "Carbon Systems laptop" at bounding box center [205, 49] width 310 height 8
click at [15, 55] on link "Search" at bounding box center [13, 62] width 18 height 18
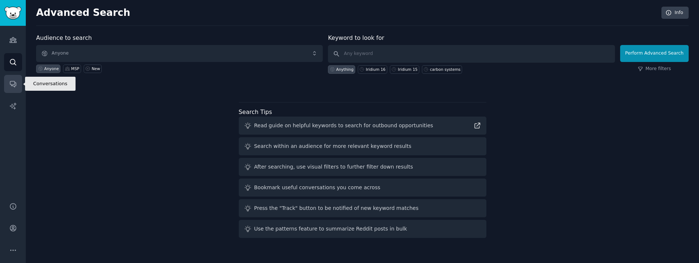
click at [8, 86] on link "Conversations" at bounding box center [13, 84] width 18 height 18
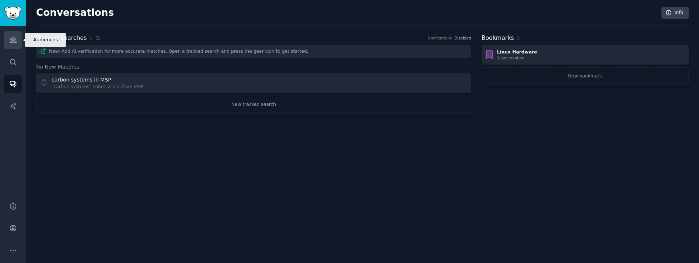
click at [14, 38] on icon "Sidebar" at bounding box center [13, 40] width 8 height 8
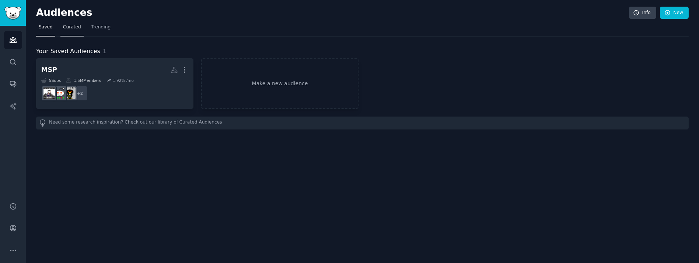
click at [73, 28] on span "Curated" at bounding box center [72, 27] width 18 height 7
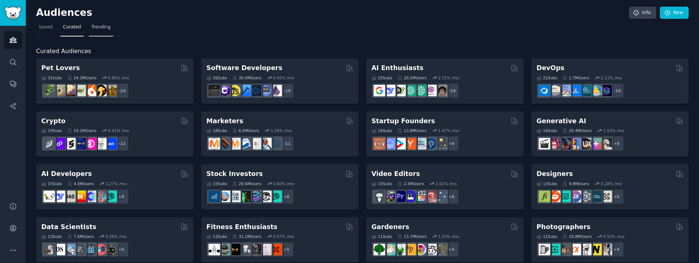
click at [98, 28] on span "Trending" at bounding box center [100, 27] width 19 height 7
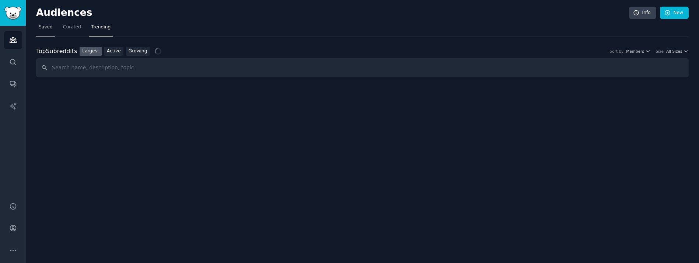
click at [41, 26] on span "Saved" at bounding box center [46, 27] width 14 height 7
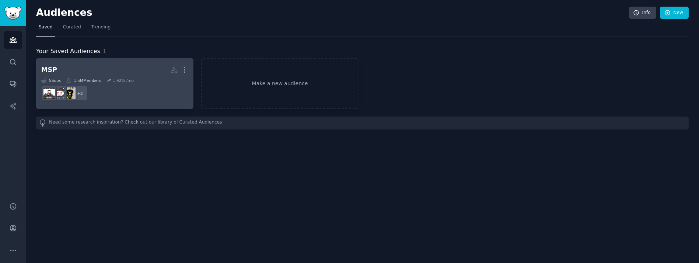
click at [128, 65] on h2 "MSP More" at bounding box center [114, 69] width 147 height 13
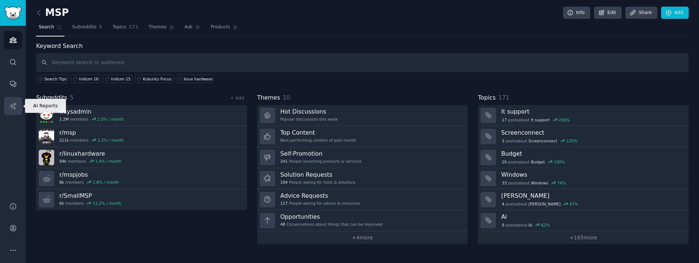
click at [8, 107] on link "AI Reports" at bounding box center [13, 106] width 18 height 18
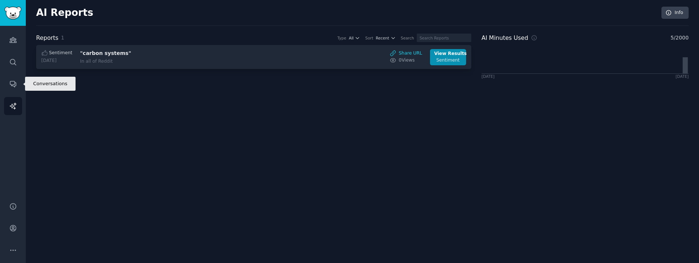
click at [22, 82] on div "Audiences Search Conversations AI Reports" at bounding box center [13, 109] width 26 height 167
click at [17, 84] on icon "Sidebar" at bounding box center [13, 84] width 8 height 8
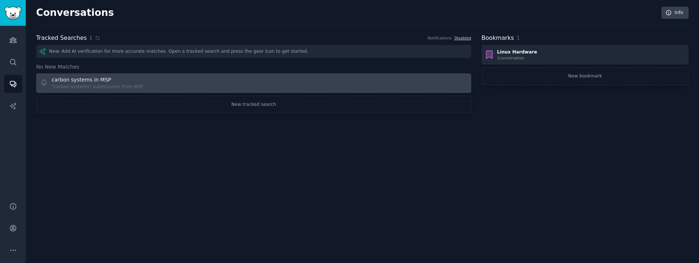
click at [161, 81] on div "carbon systems in MSP "carbon systems" submissions from MSP" at bounding box center [144, 83] width 208 height 14
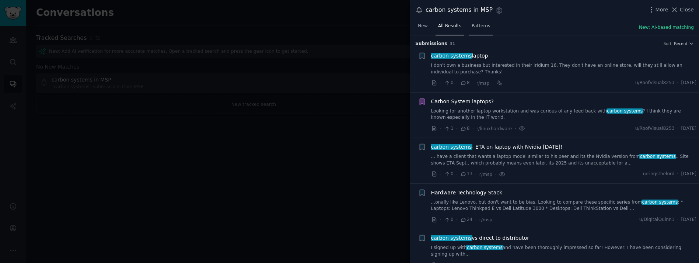
click at [473, 29] on span "Patterns" at bounding box center [480, 26] width 18 height 7
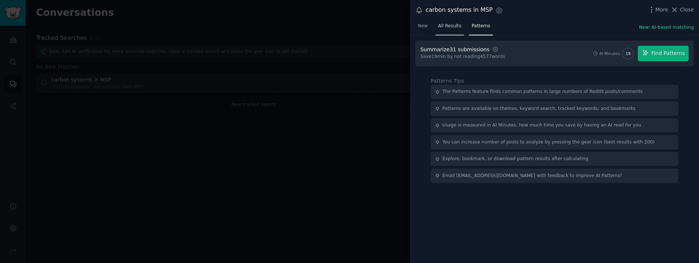
click at [453, 34] on link "All Results" at bounding box center [449, 27] width 28 height 15
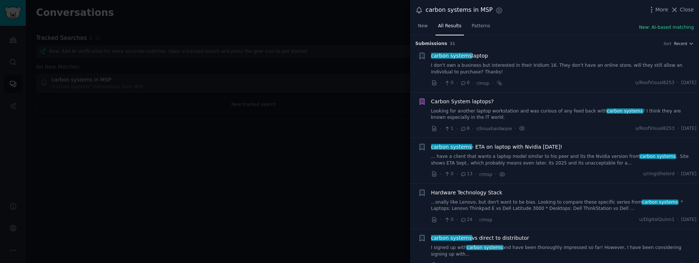
click at [492, 145] on span "carbon systems - ETA on laptop with Nvidia SEPT 2025!" at bounding box center [496, 147] width 131 height 8
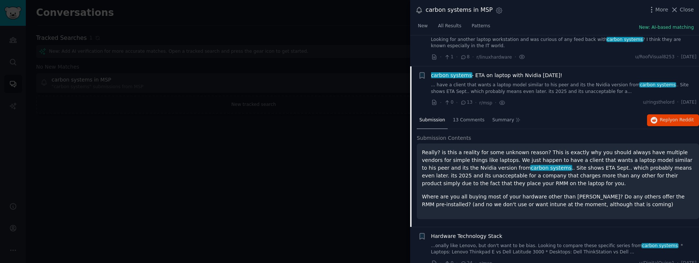
scroll to position [102, 0]
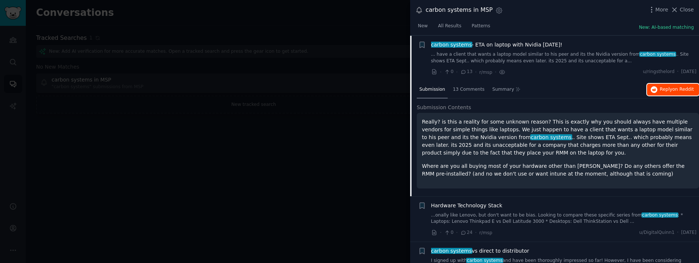
click at [669, 87] on span "Reply on Reddit" at bounding box center [677, 89] width 34 height 7
